Goal: Task Accomplishment & Management: Manage account settings

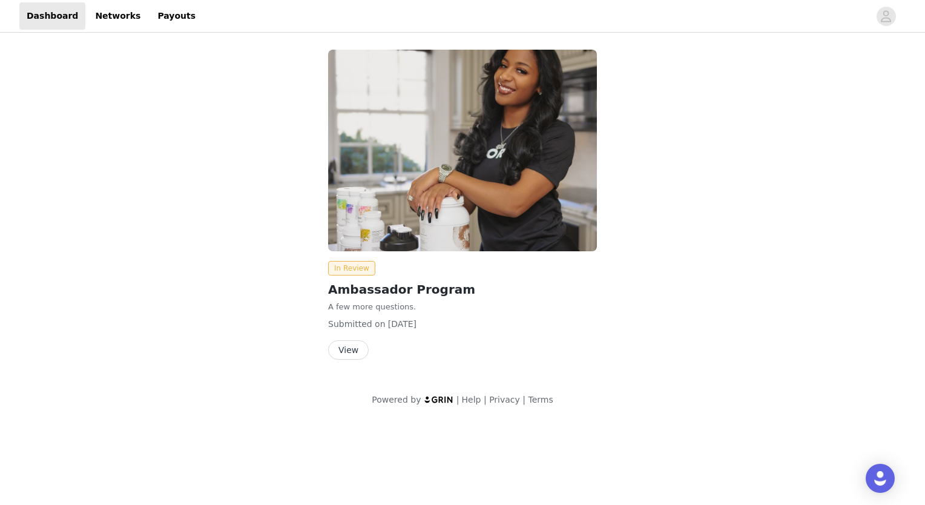
click at [343, 351] on button "View" at bounding box center [348, 349] width 41 height 19
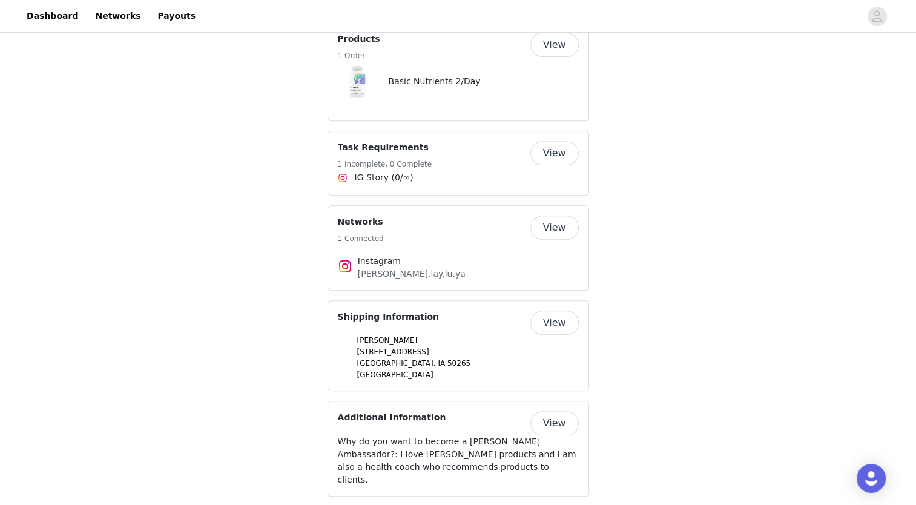
scroll to position [507, 0]
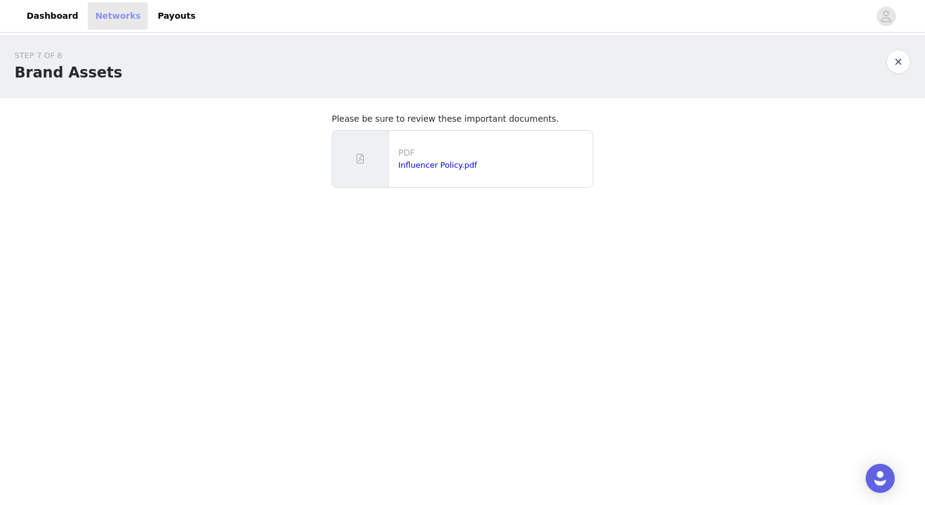
click at [104, 13] on link "Networks" at bounding box center [118, 15] width 60 height 27
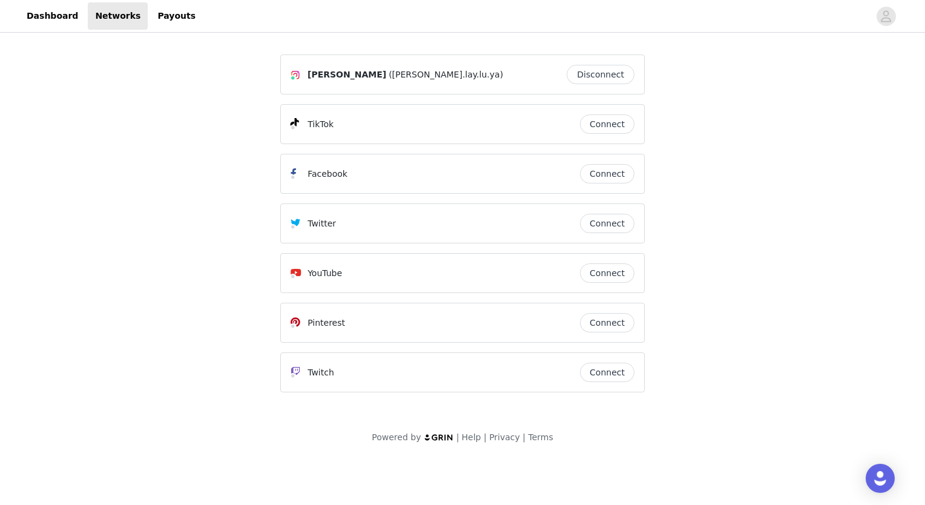
click at [608, 173] on button "Connect" at bounding box center [607, 173] width 54 height 19
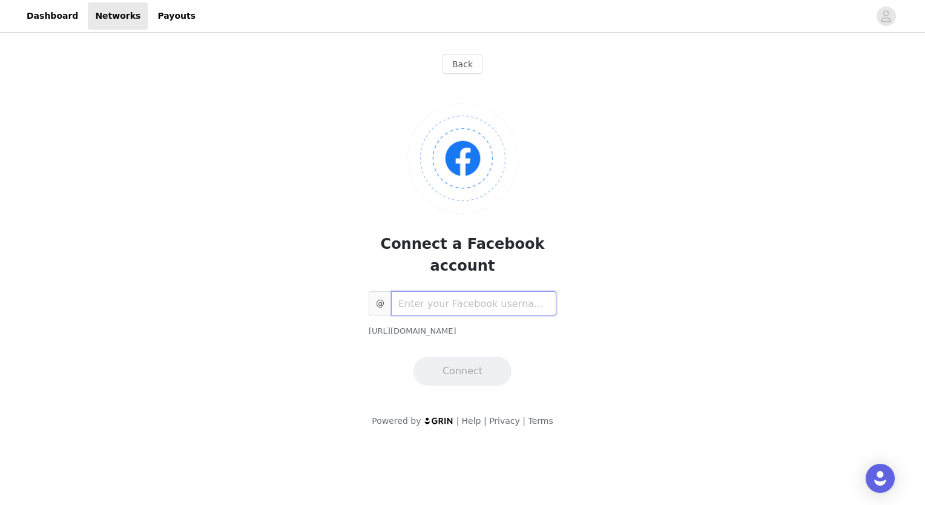
click at [516, 291] on input "text" at bounding box center [473, 303] width 165 height 24
paste input "61550517115506"
type input "61550517115506"
click at [478, 357] on button "Connect" at bounding box center [462, 371] width 98 height 29
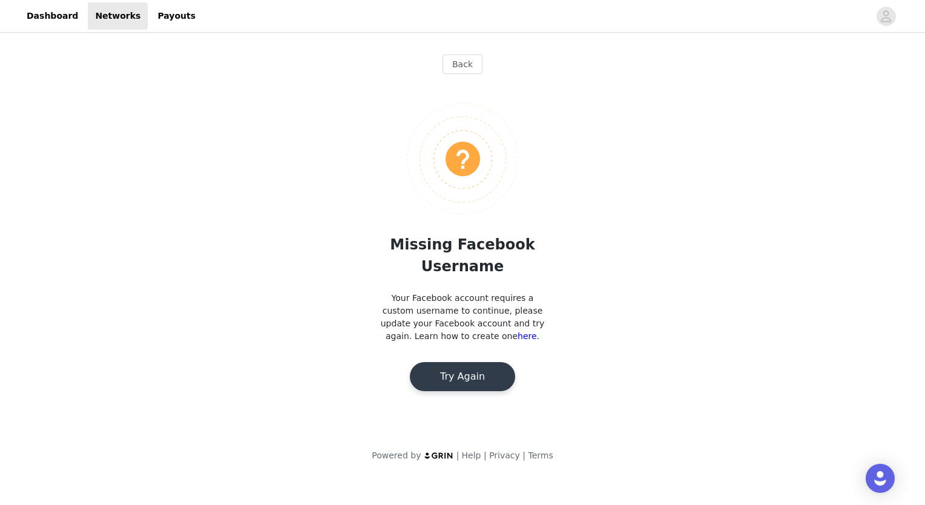
click at [494, 362] on button "Try Again" at bounding box center [462, 376] width 105 height 29
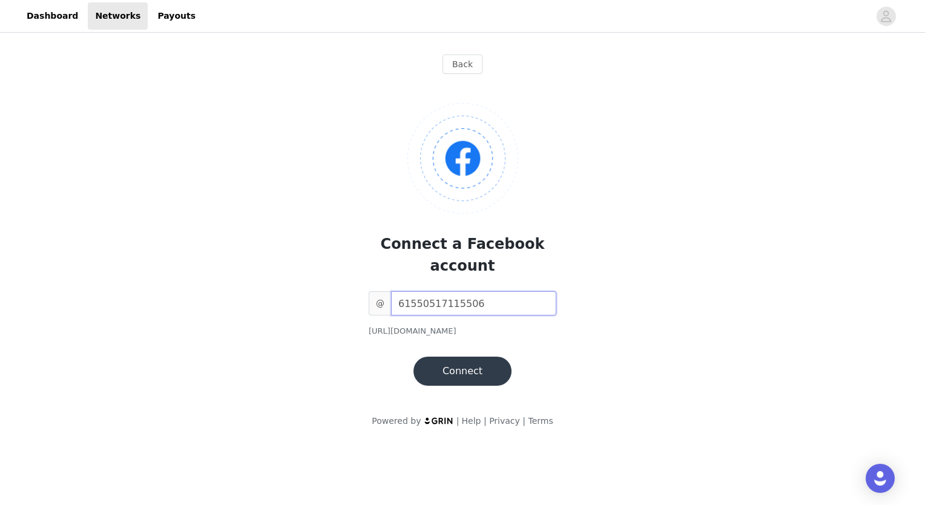
drag, startPoint x: 482, startPoint y: 286, endPoint x: 356, endPoint y: 286, distance: 125.9
click at [357, 286] on div "Connect a Facebook account @ 61550517115506 [URL][DOMAIN_NAME] Connect" at bounding box center [462, 235] width 364 height 302
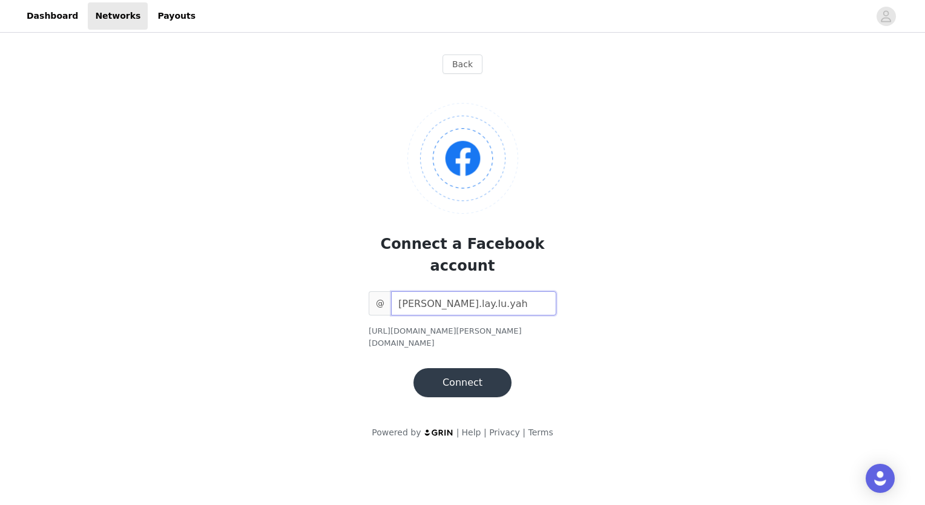
type input "[PERSON_NAME].lay.lu.yah"
click at [477, 368] on button "Connect" at bounding box center [462, 382] width 98 height 29
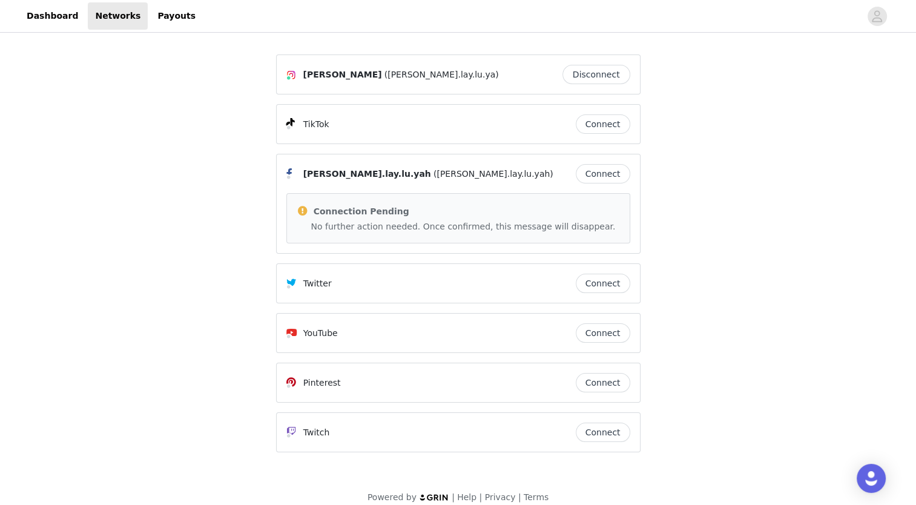
click at [770, 212] on div "[PERSON_NAME] ([PERSON_NAME].lay.lu.ya) Disconnect TikTok Connect [PERSON_NAME]…" at bounding box center [458, 276] width 916 height 483
click at [433, 177] on span "([PERSON_NAME].lay.lu.yah)" at bounding box center [493, 174] width 120 height 13
click at [612, 177] on button "Connect" at bounding box center [603, 173] width 54 height 19
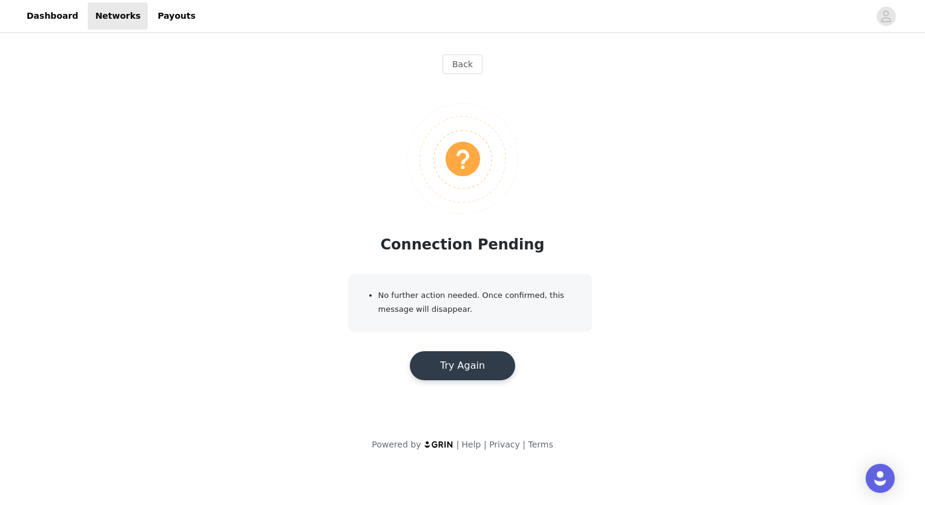
click at [463, 370] on button "Try Again" at bounding box center [462, 365] width 105 height 29
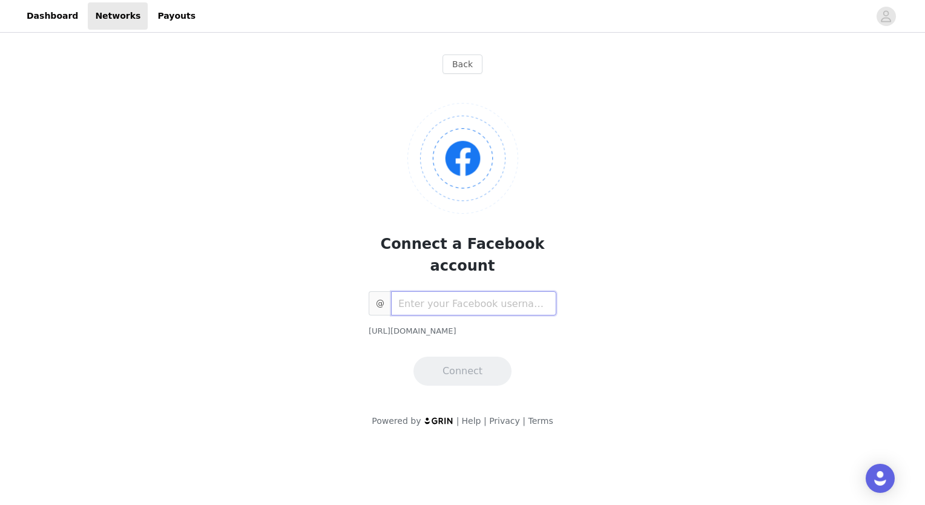
click at [468, 291] on input "text" at bounding box center [473, 303] width 165 height 24
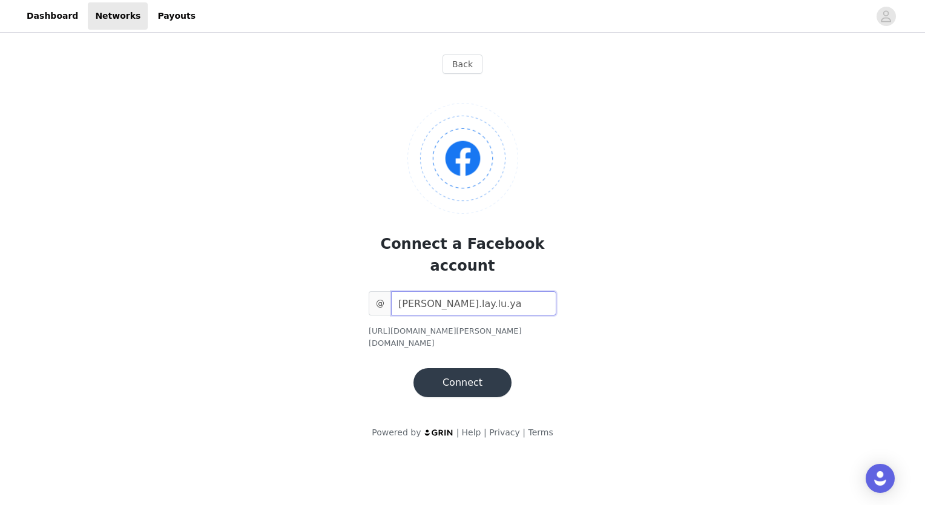
type input "[PERSON_NAME].lay.lu.ya"
click at [473, 368] on button "Connect" at bounding box center [462, 382] width 98 height 29
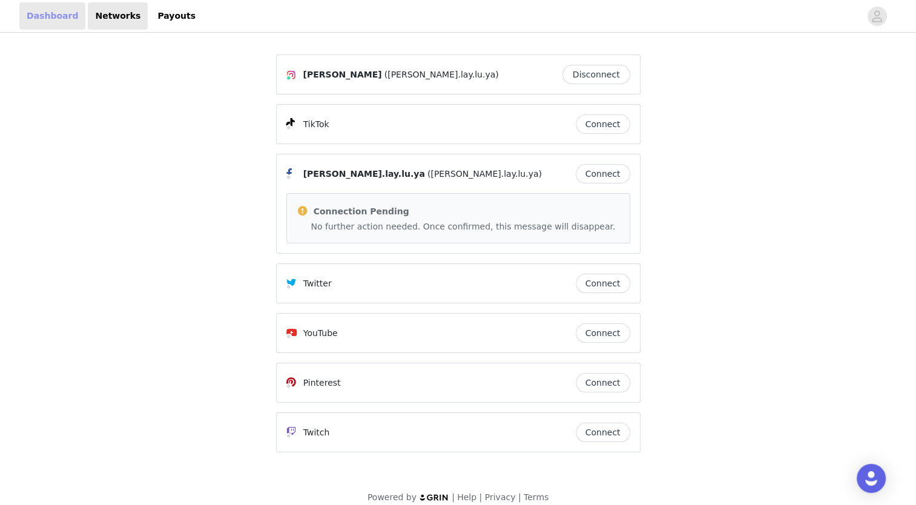
click at [33, 16] on link "Dashboard" at bounding box center [52, 15] width 66 height 27
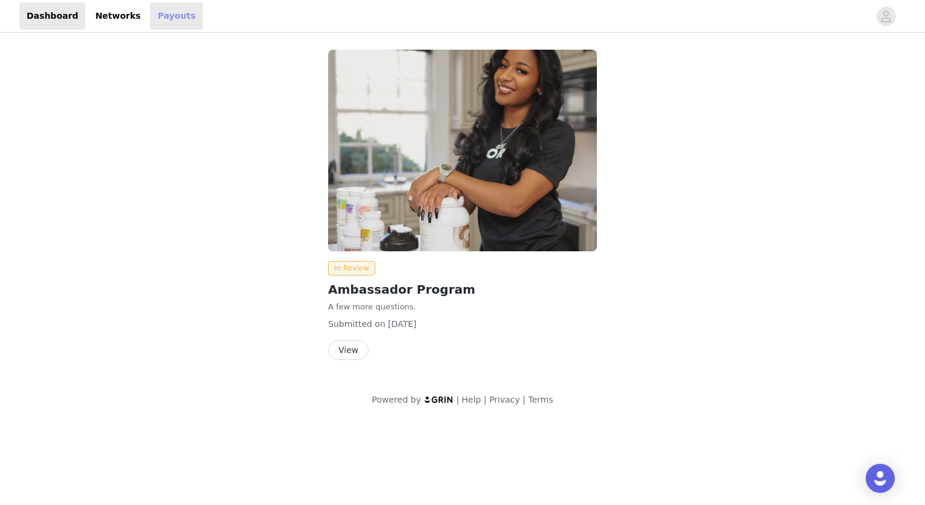
click at [160, 19] on link "Payouts" at bounding box center [176, 15] width 53 height 27
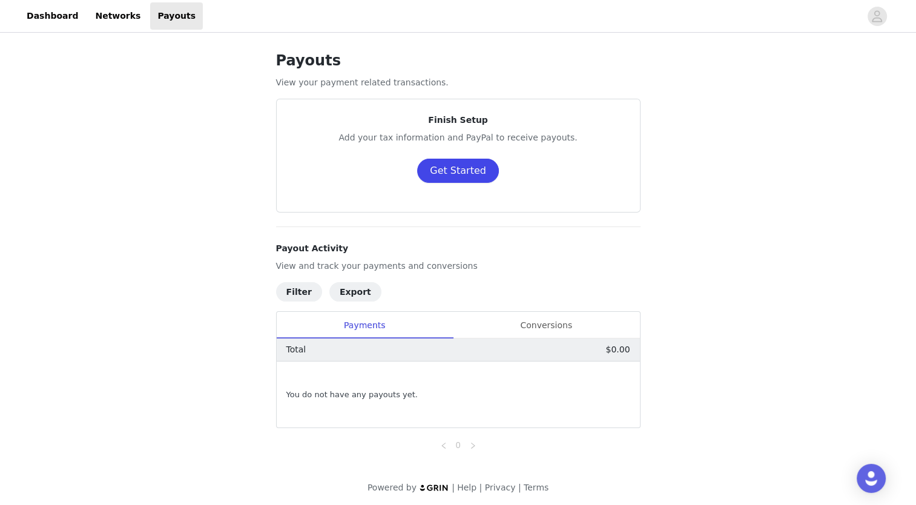
click at [453, 174] on button "Get Started" at bounding box center [458, 171] width 82 height 24
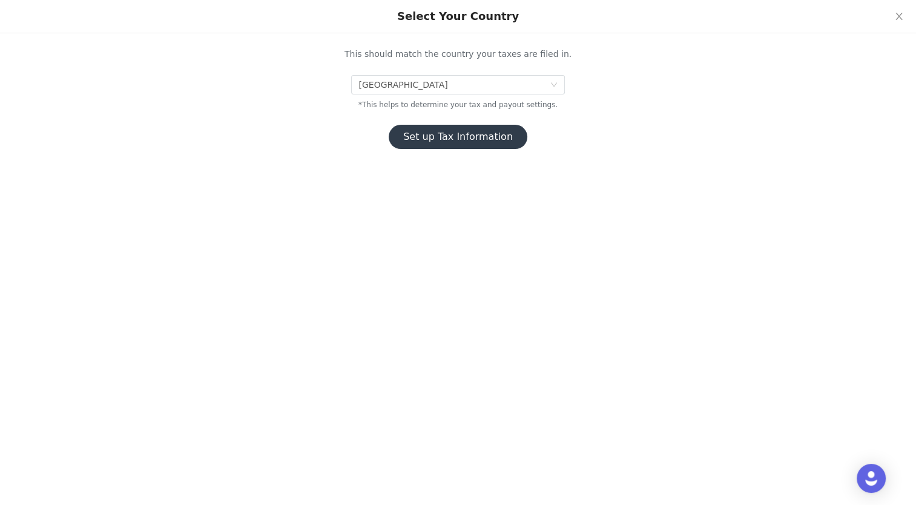
click at [455, 141] on button "Set up Tax Information" at bounding box center [458, 137] width 139 height 24
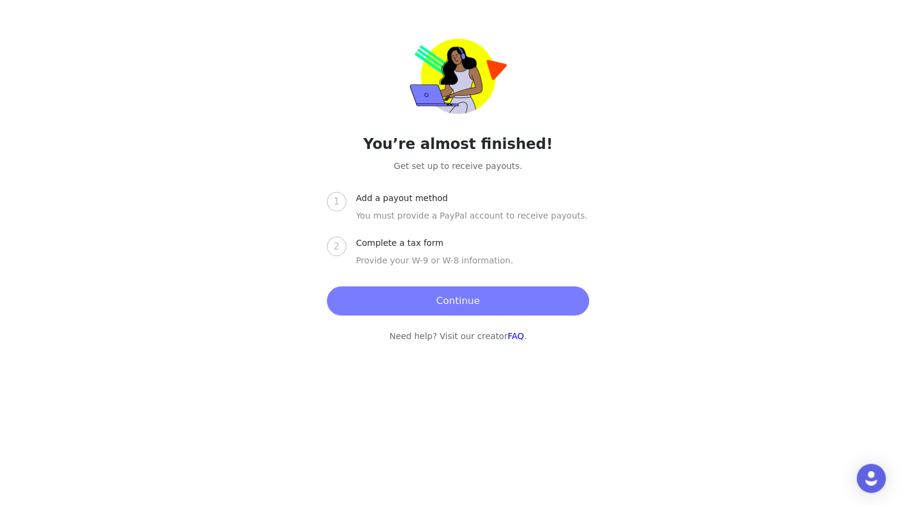
click at [463, 298] on button "Continue" at bounding box center [458, 300] width 262 height 29
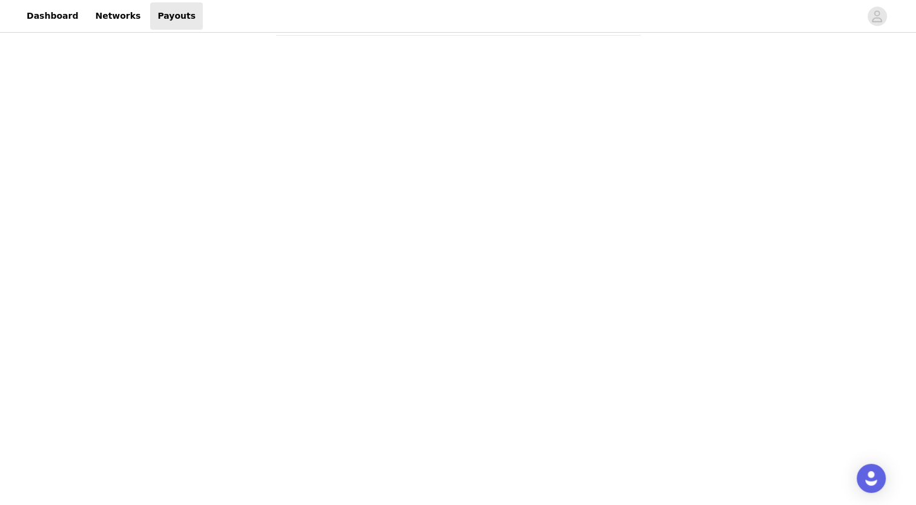
scroll to position [100, 0]
click at [780, 271] on div "Payouts View your payment related transactions. Payout Activity View and track …" at bounding box center [458, 410] width 916 height 950
click at [732, 239] on div "Payouts View your payment related transactions. Payout Activity View and track …" at bounding box center [458, 428] width 916 height 986
click at [676, 240] on div "Payouts View your payment related transactions. Payout Activity View and track …" at bounding box center [458, 327] width 916 height 986
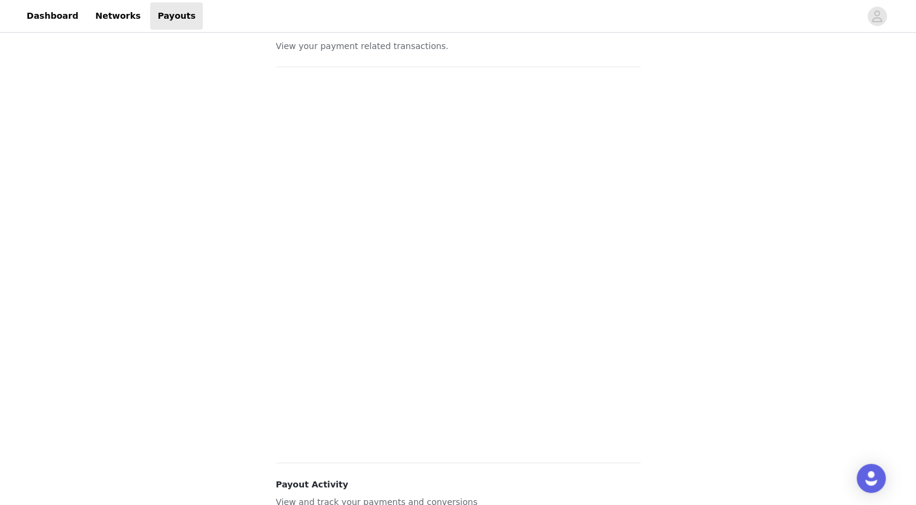
scroll to position [0, 0]
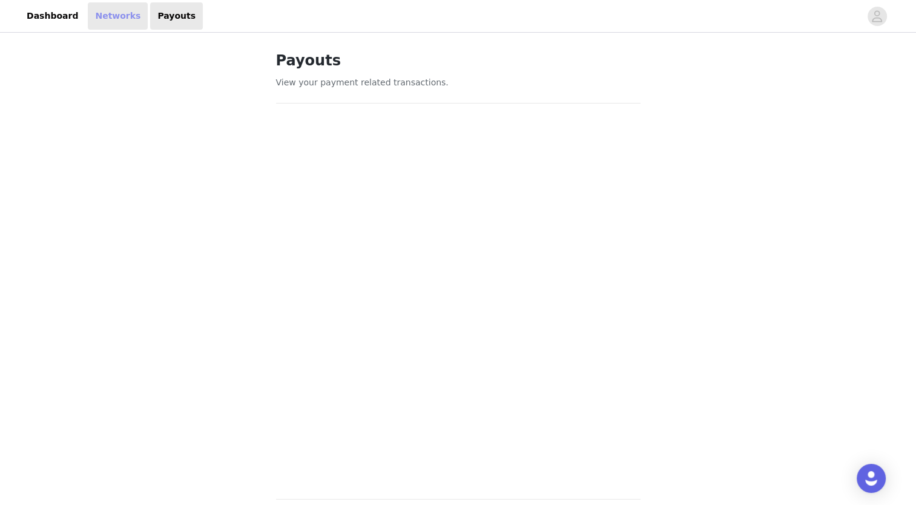
click at [101, 21] on link "Networks" at bounding box center [118, 15] width 60 height 27
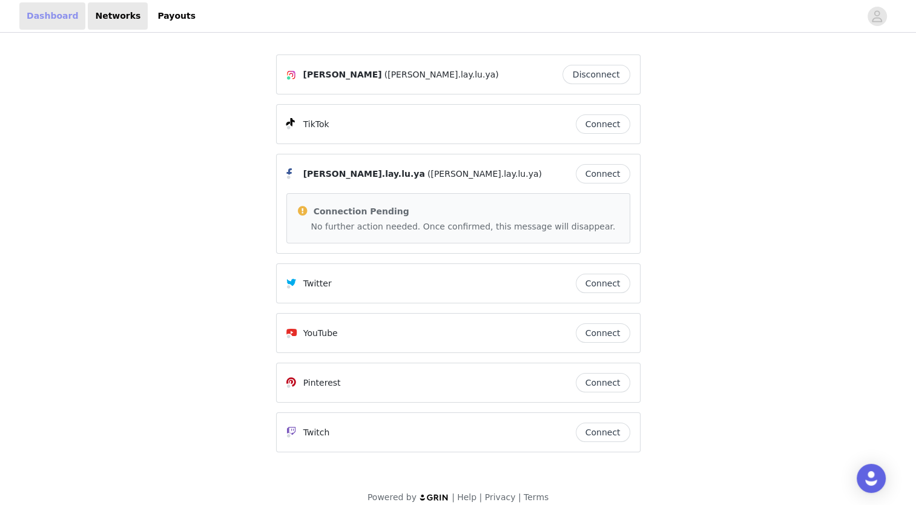
click at [38, 16] on link "Dashboard" at bounding box center [52, 15] width 66 height 27
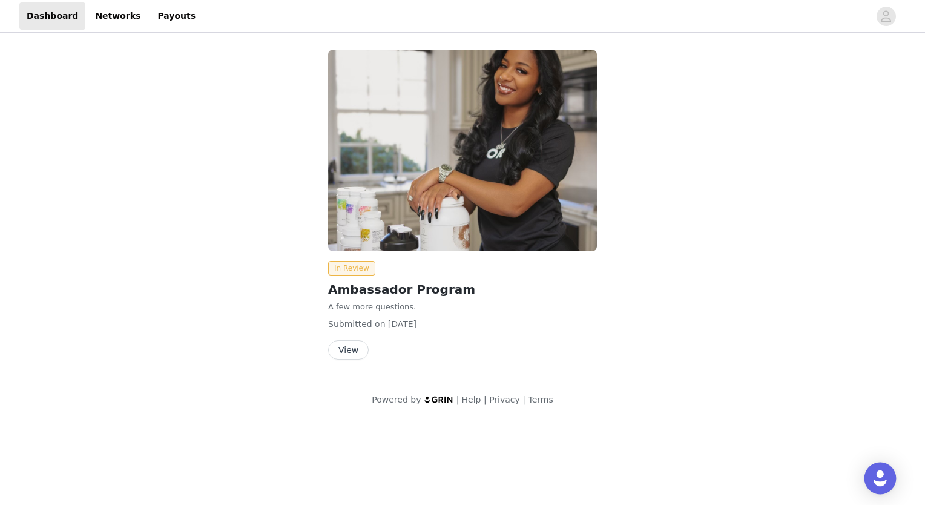
click at [877, 483] on img "Open Intercom Messenger" at bounding box center [880, 478] width 16 height 16
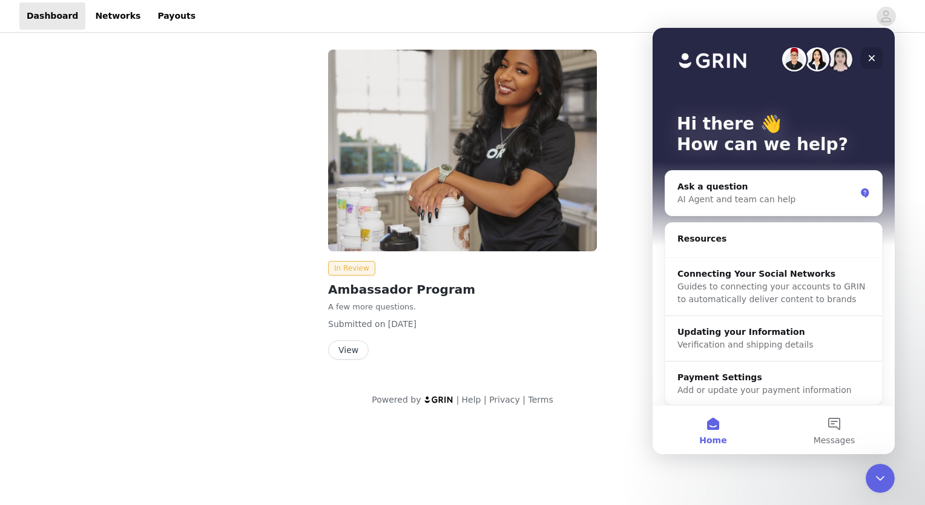
click at [875, 59] on icon "Close" at bounding box center [872, 58] width 10 height 10
